Goal: Information Seeking & Learning: Learn about a topic

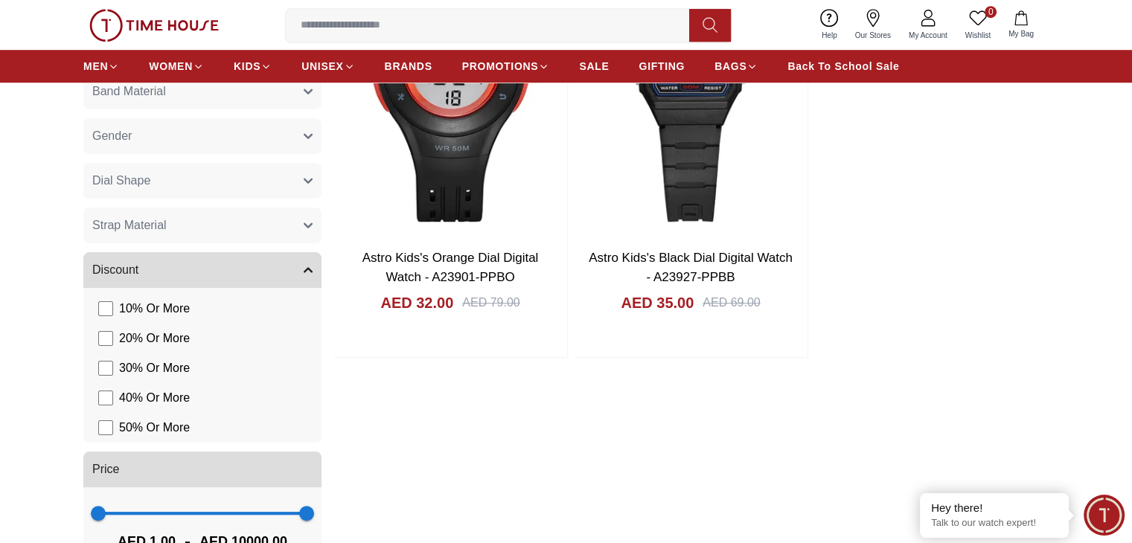
scroll to position [1191, 0]
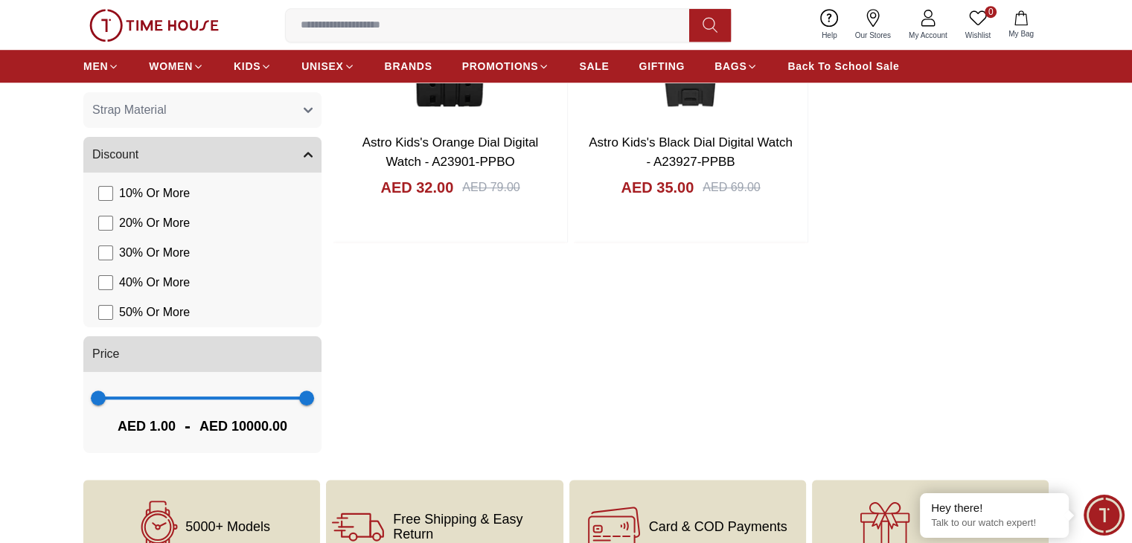
click at [311, 39] on button "Gender" at bounding box center [202, 21] width 238 height 36
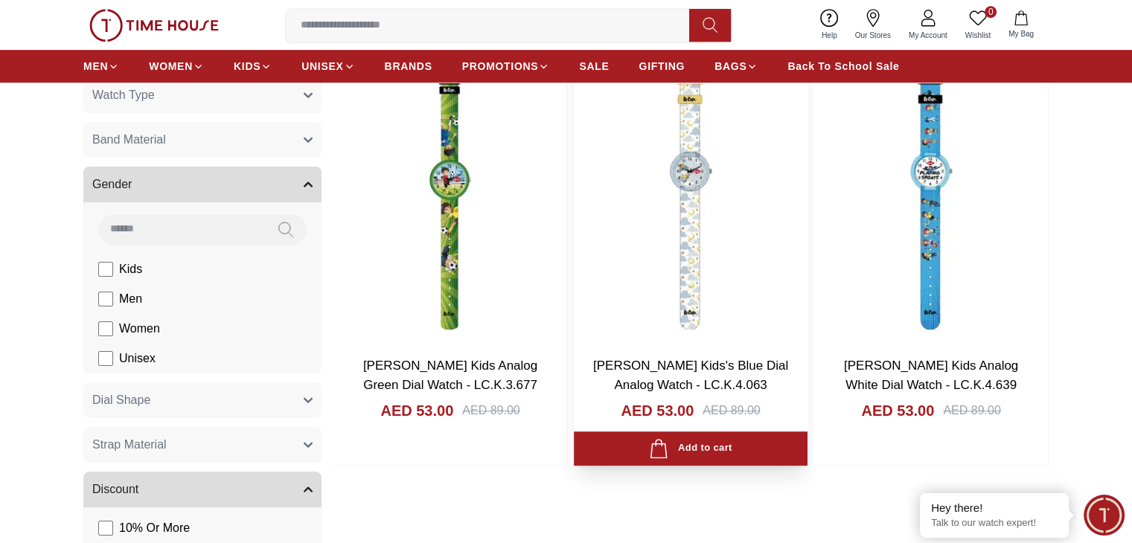
scroll to position [819, 0]
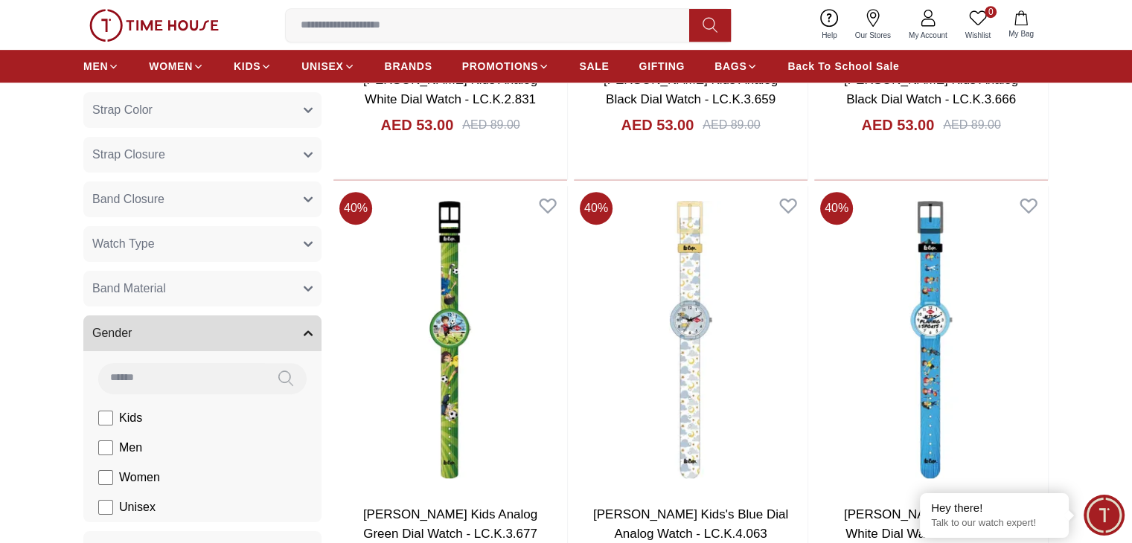
click at [250, 39] on button "Dial Color" at bounding box center [202, 21] width 238 height 36
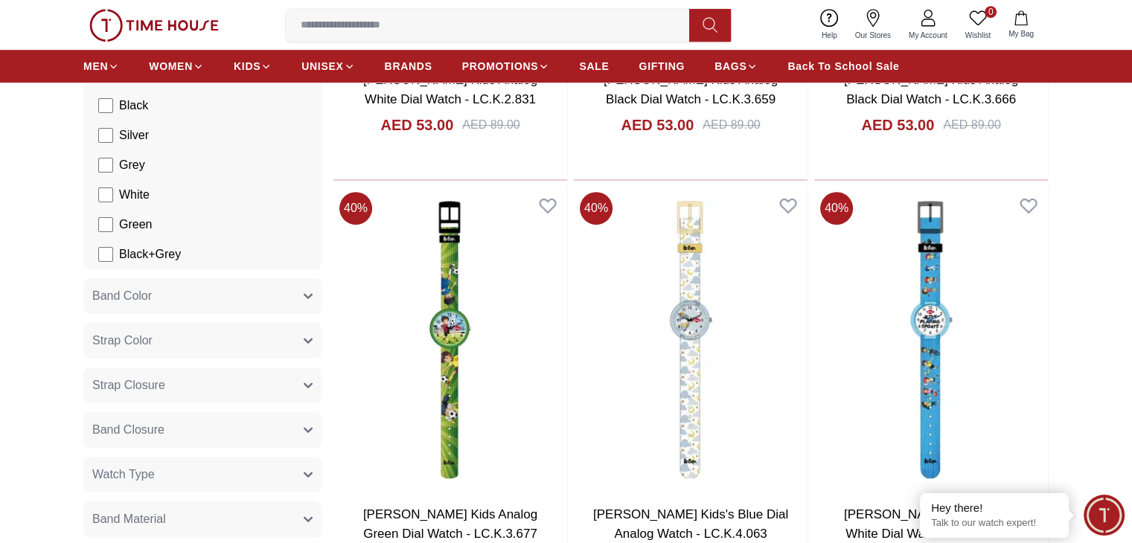
click at [3, 206] on section "Filter By Clear Brands [PERSON_NAME] Case Size (Mm) 33.2 30.4 Case Diameter (Mm…" at bounding box center [566, 422] width 1132 height 1449
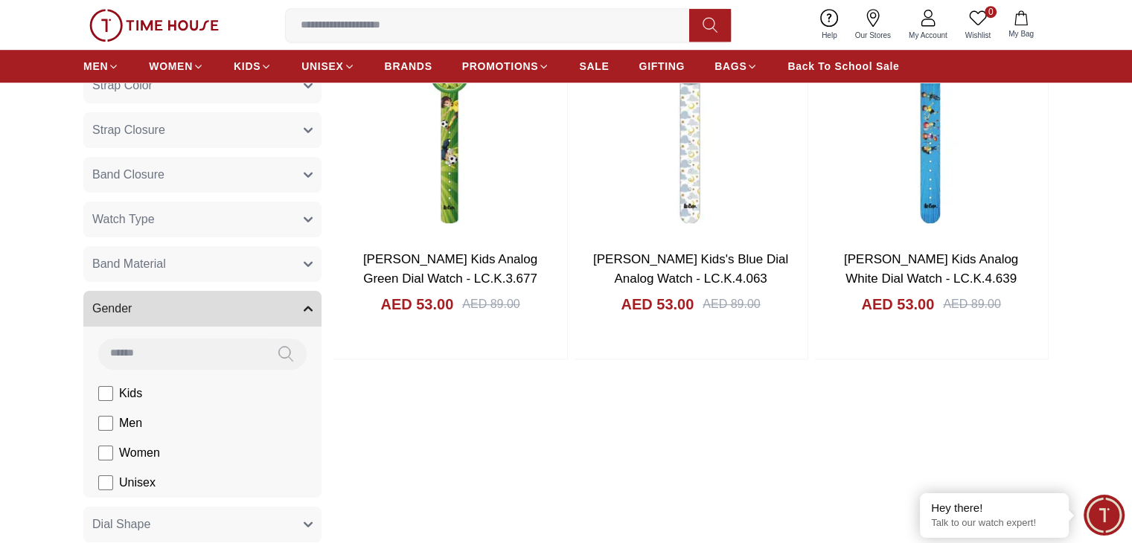
scroll to position [1191, 0]
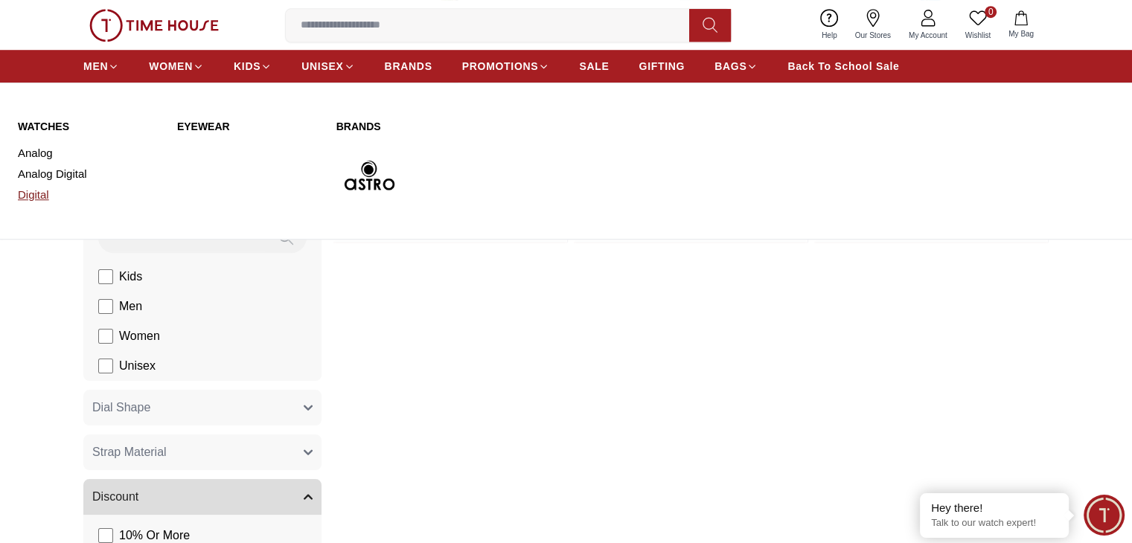
click at [35, 205] on link "Digital" at bounding box center [88, 195] width 141 height 21
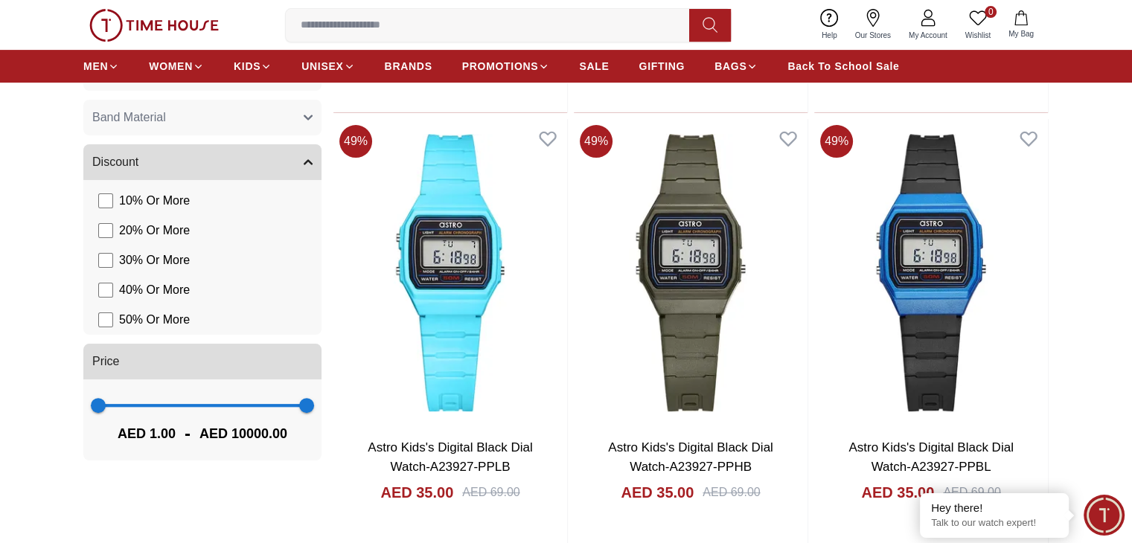
scroll to position [521, 0]
